Goal: Navigation & Orientation: Find specific page/section

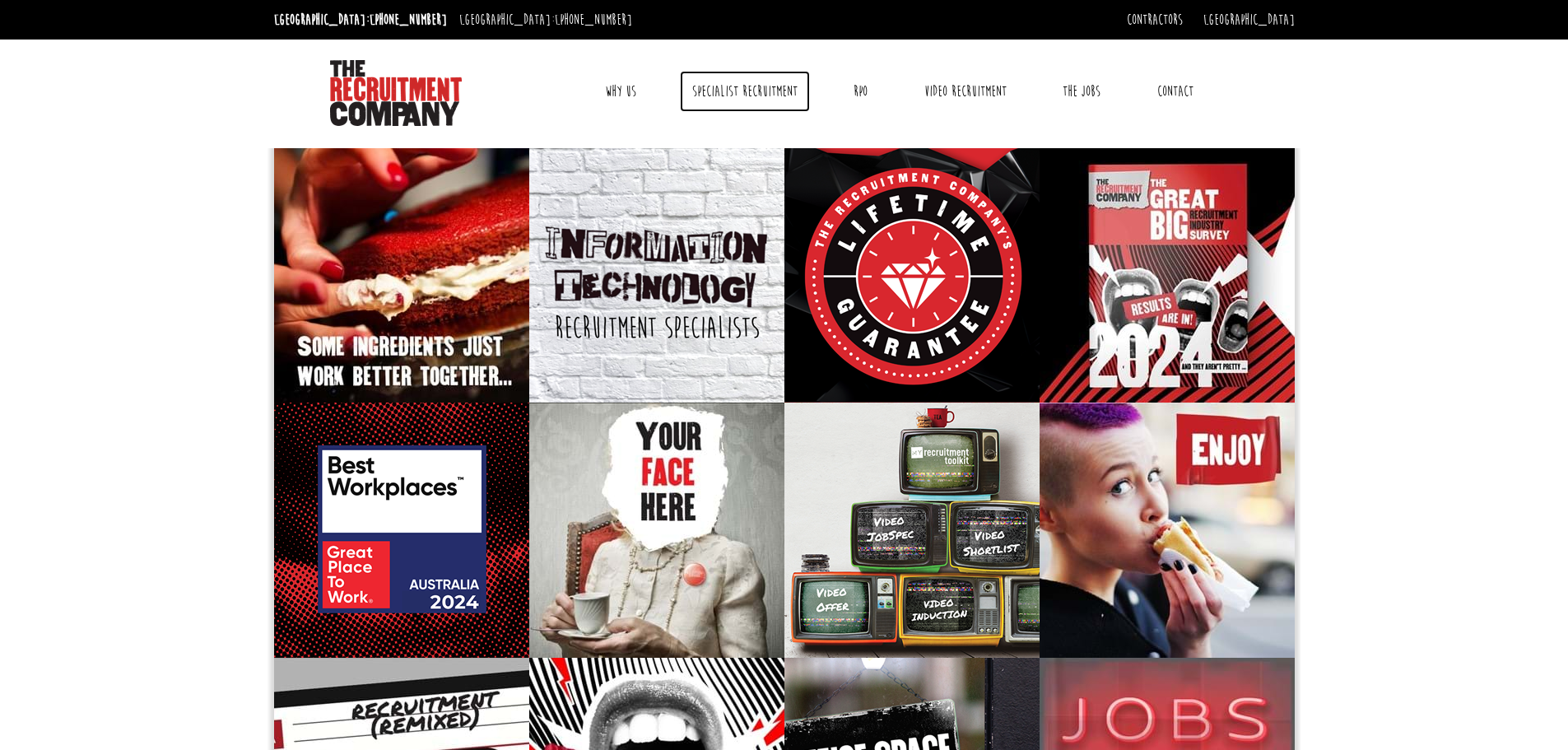
click at [727, 96] on link "Specialist Recruitment" at bounding box center [745, 90] width 130 height 41
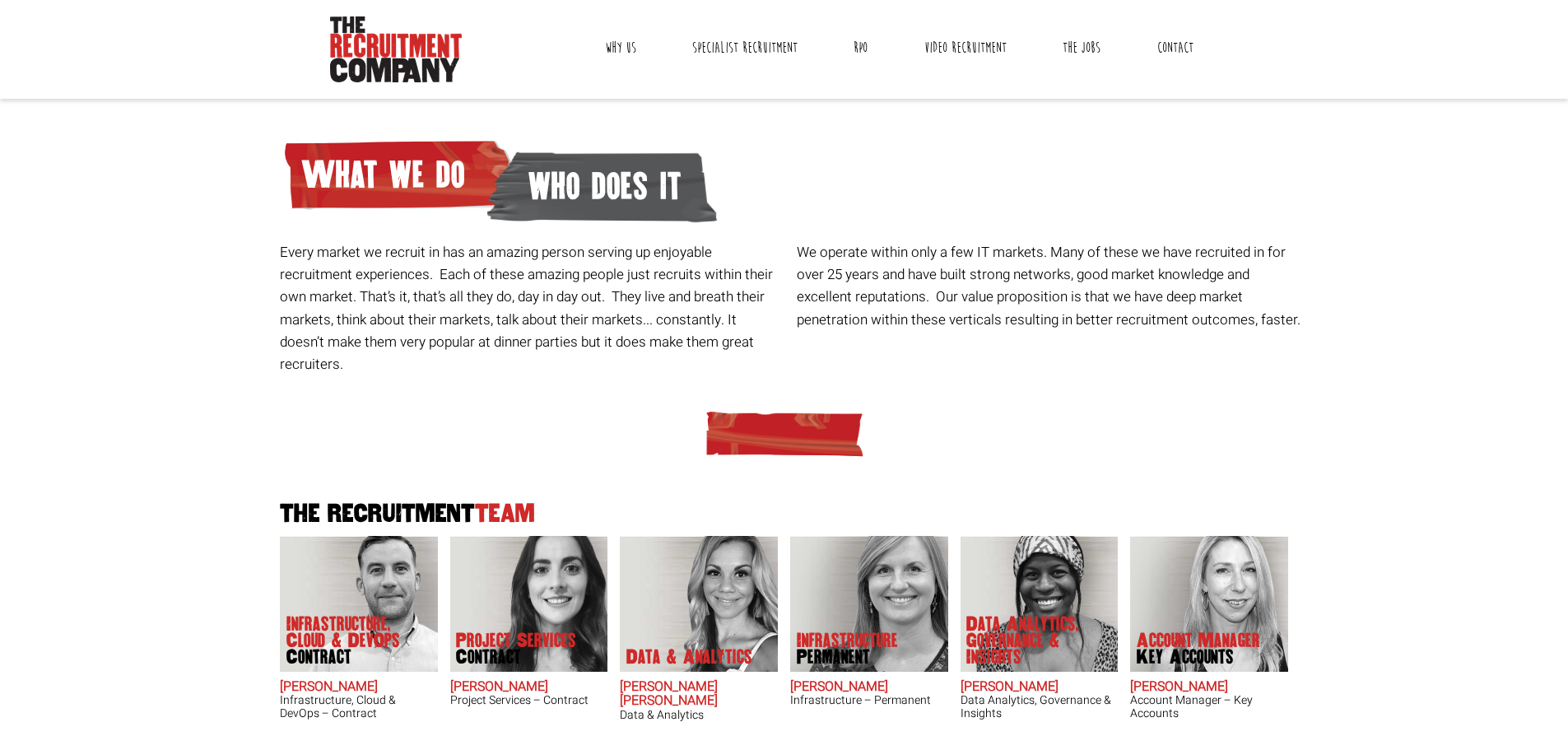
scroll to position [38, 0]
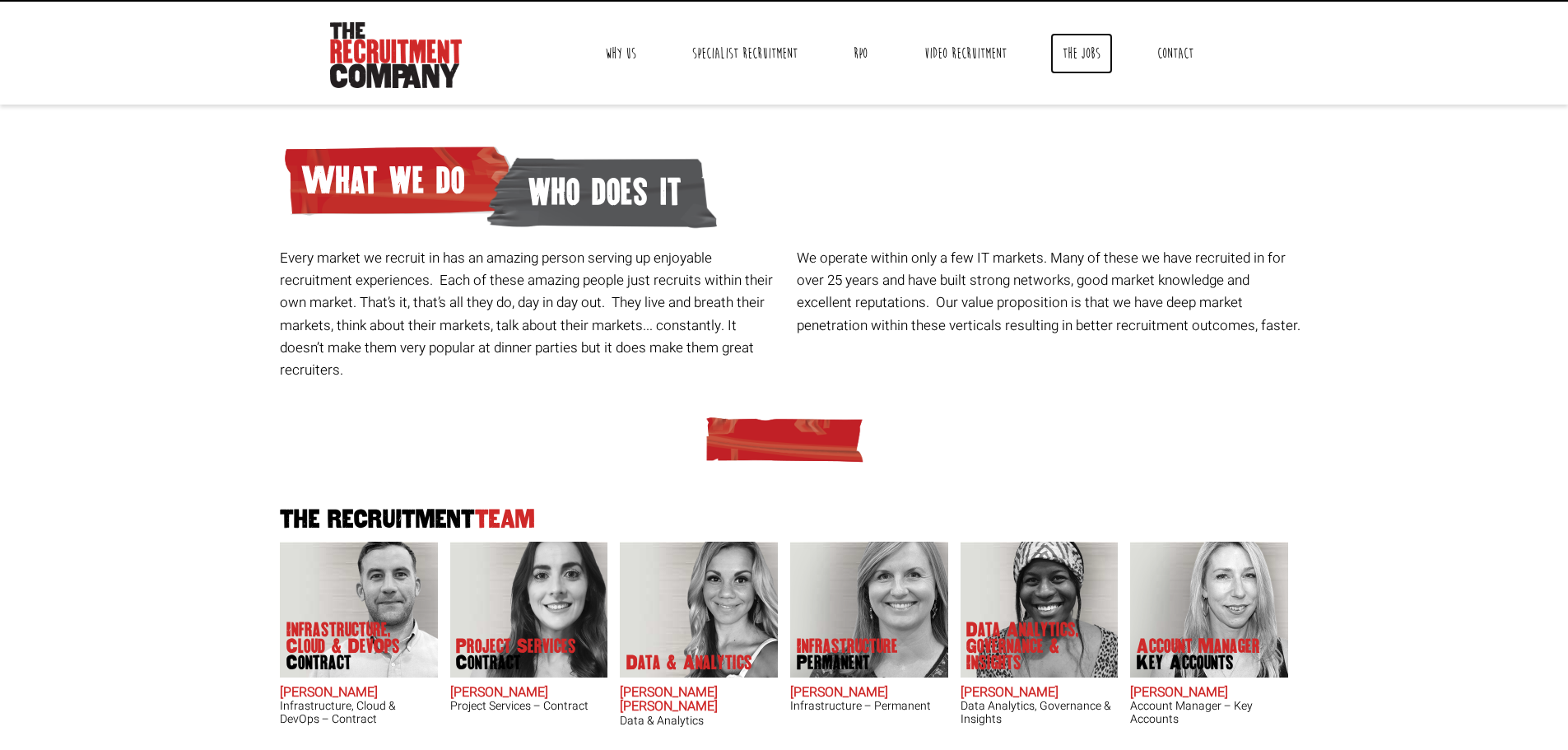
click at [1097, 40] on link "The Jobs" at bounding box center [1081, 52] width 62 height 41
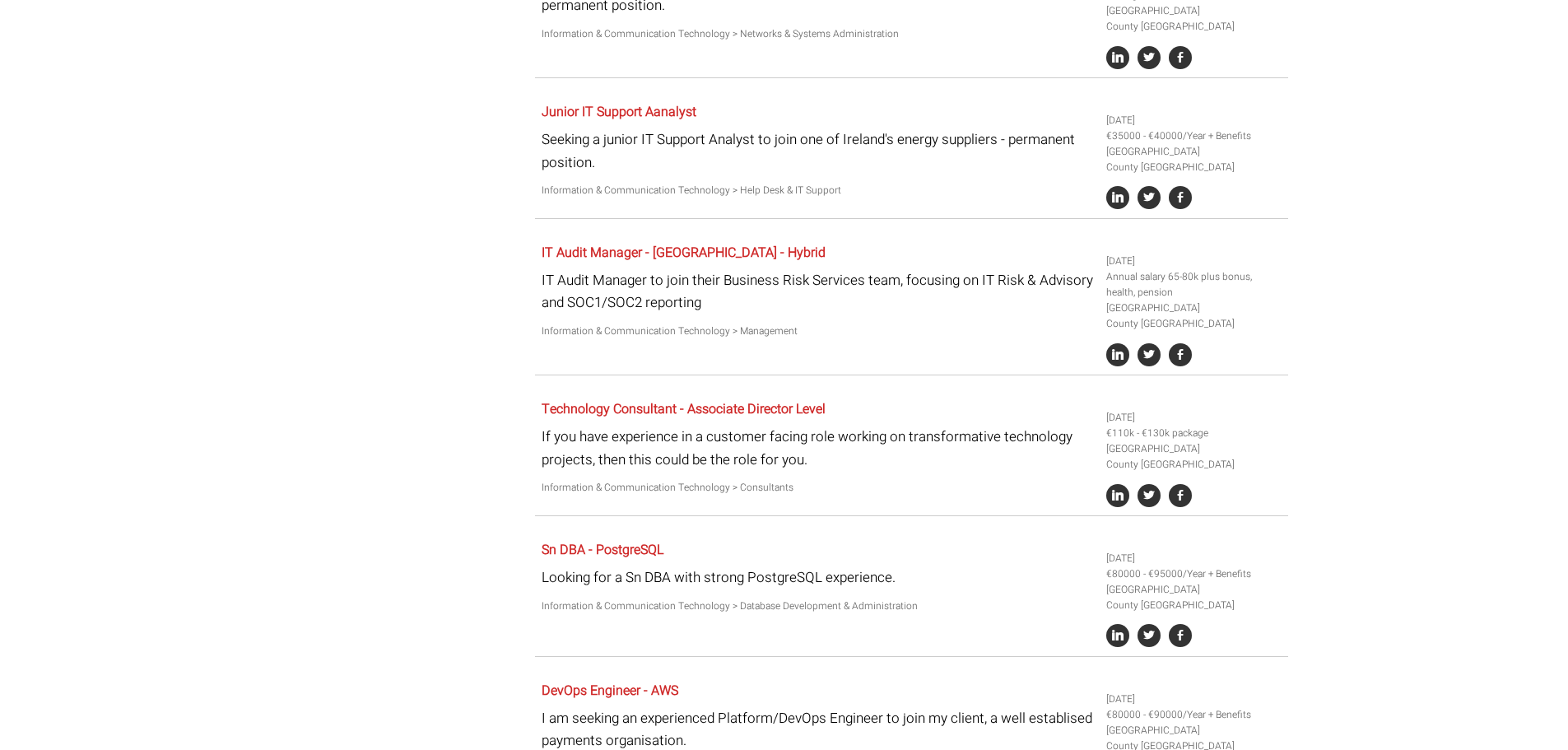
scroll to position [1646, 0]
